Goal: Task Accomplishment & Management: Complete application form

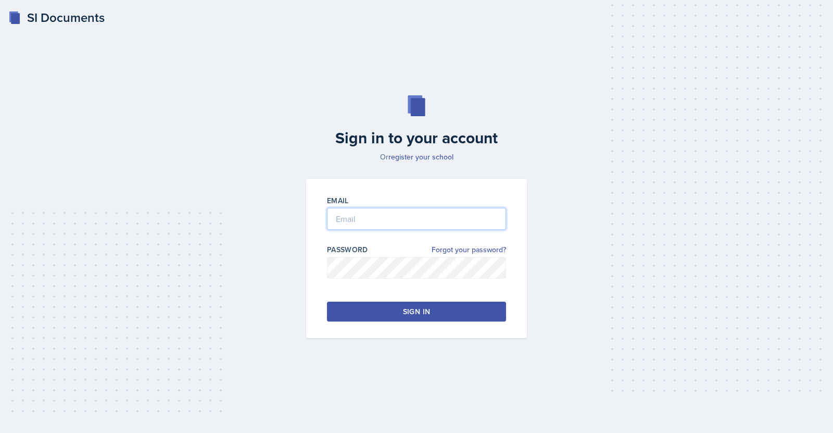
click at [373, 219] on input "email" at bounding box center [416, 219] width 179 height 22
click at [375, 222] on input "email" at bounding box center [416, 219] width 179 height 22
type input "[EMAIL_ADDRESS][DOMAIN_NAME]"
click at [376, 252] on div "Password Forgot your password?" at bounding box center [416, 249] width 179 height 10
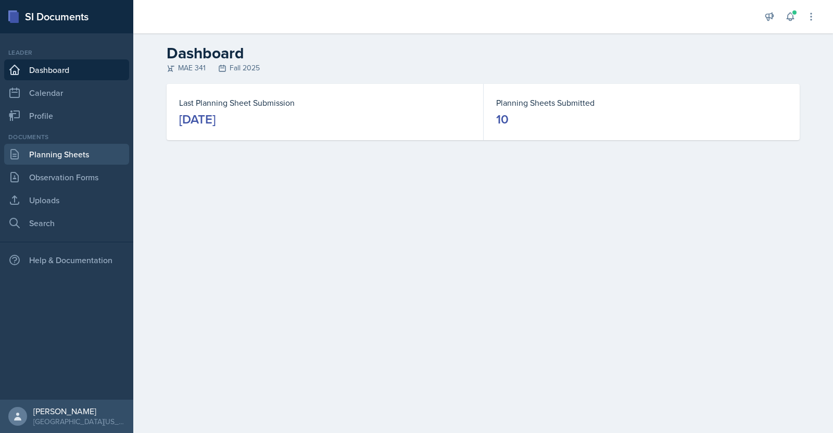
click at [41, 157] on link "Planning Sheets" at bounding box center [66, 154] width 125 height 21
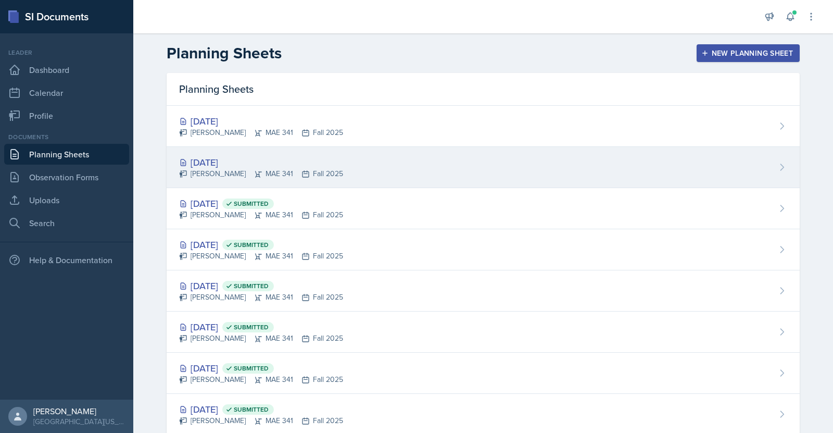
click at [226, 162] on div "[DATE]" at bounding box center [261, 162] width 164 height 14
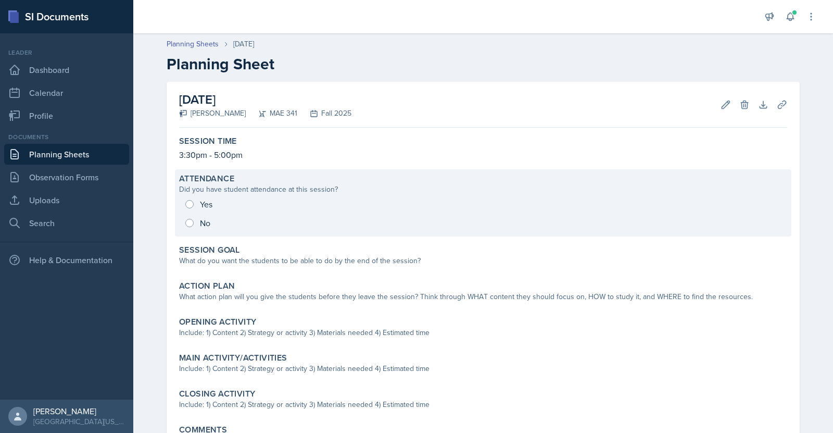
click at [196, 201] on div "Yes No" at bounding box center [483, 213] width 608 height 37
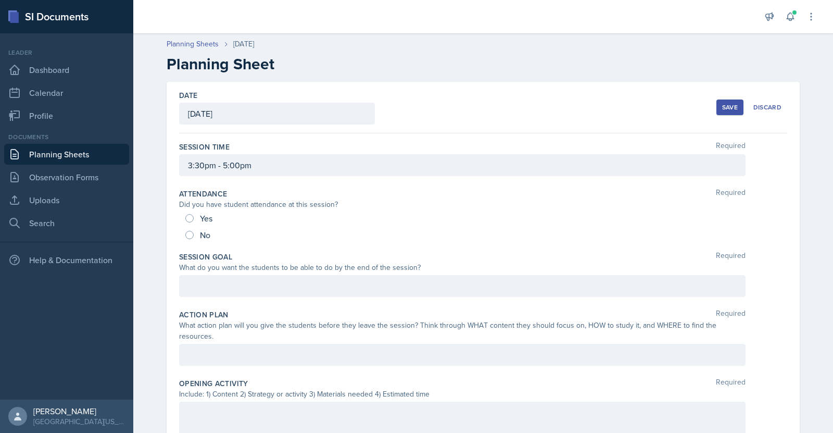
click at [181, 217] on div "Yes No" at bounding box center [483, 226] width 608 height 33
click at [185, 217] on input "Yes" at bounding box center [189, 218] width 8 height 8
radio input "true"
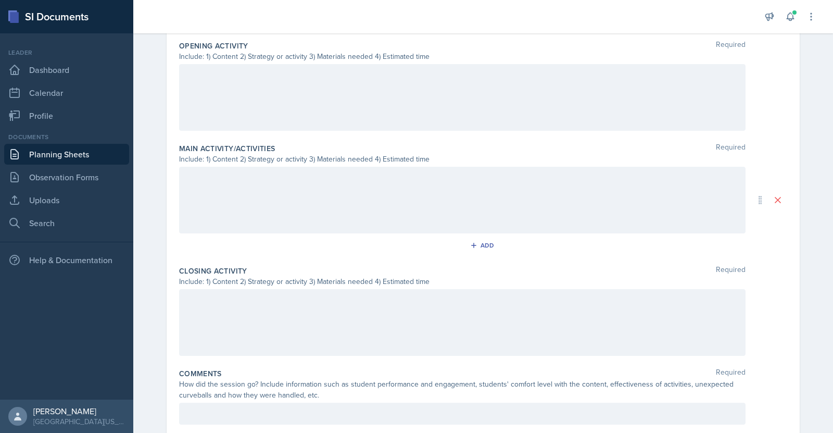
scroll to position [360, 0]
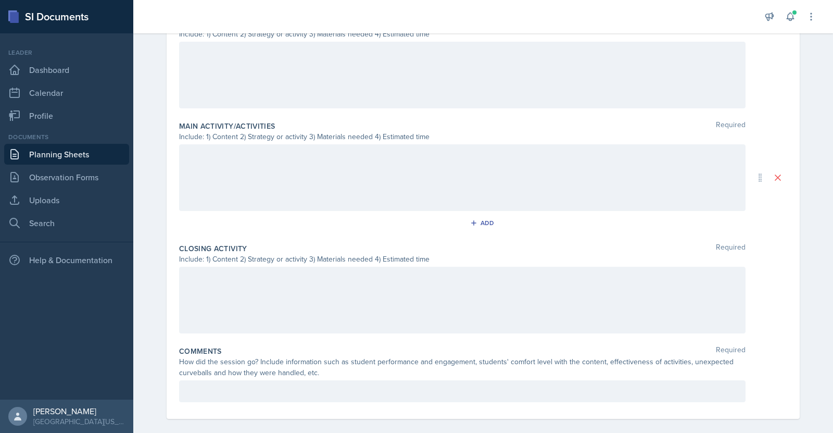
click at [423, 380] on div at bounding box center [462, 391] width 566 height 22
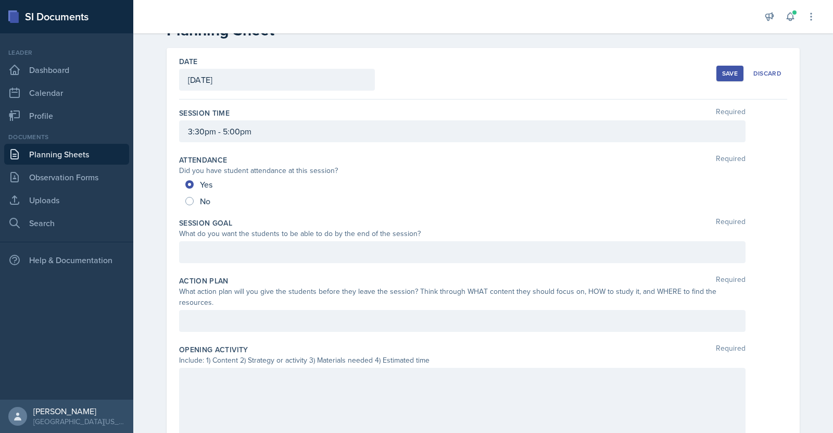
scroll to position [22, 0]
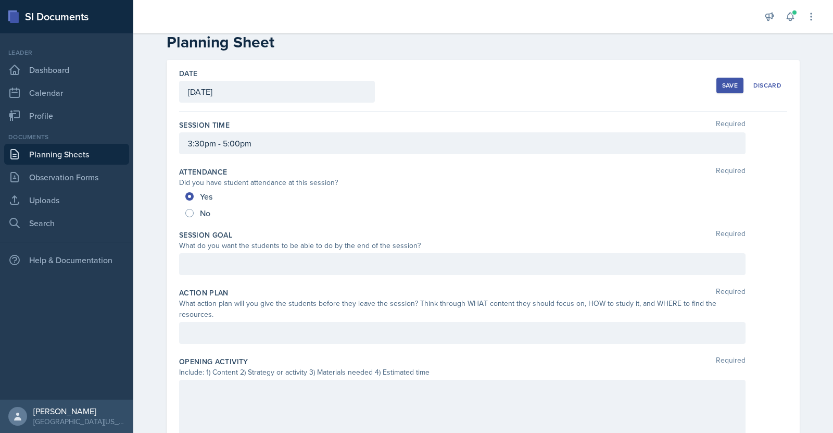
click at [722, 81] on div "Save" at bounding box center [730, 85] width 16 height 8
